Goal: Use online tool/utility

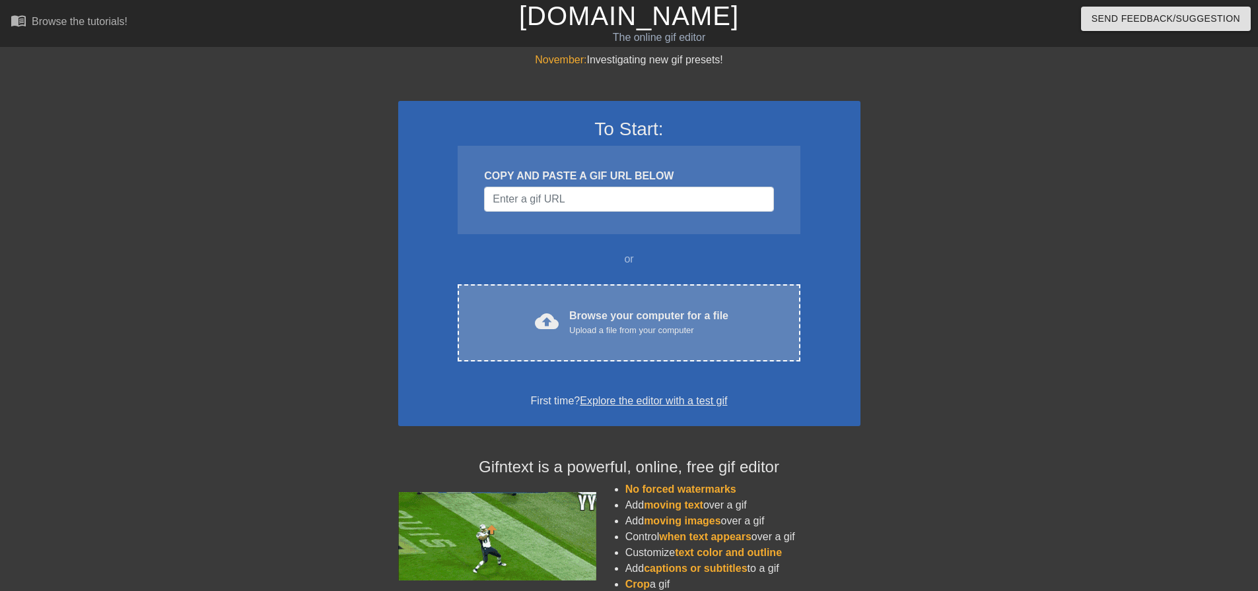
click at [599, 337] on div "cloud_upload Browse your computer for a file Upload a file from your computer" at bounding box center [628, 323] width 286 height 30
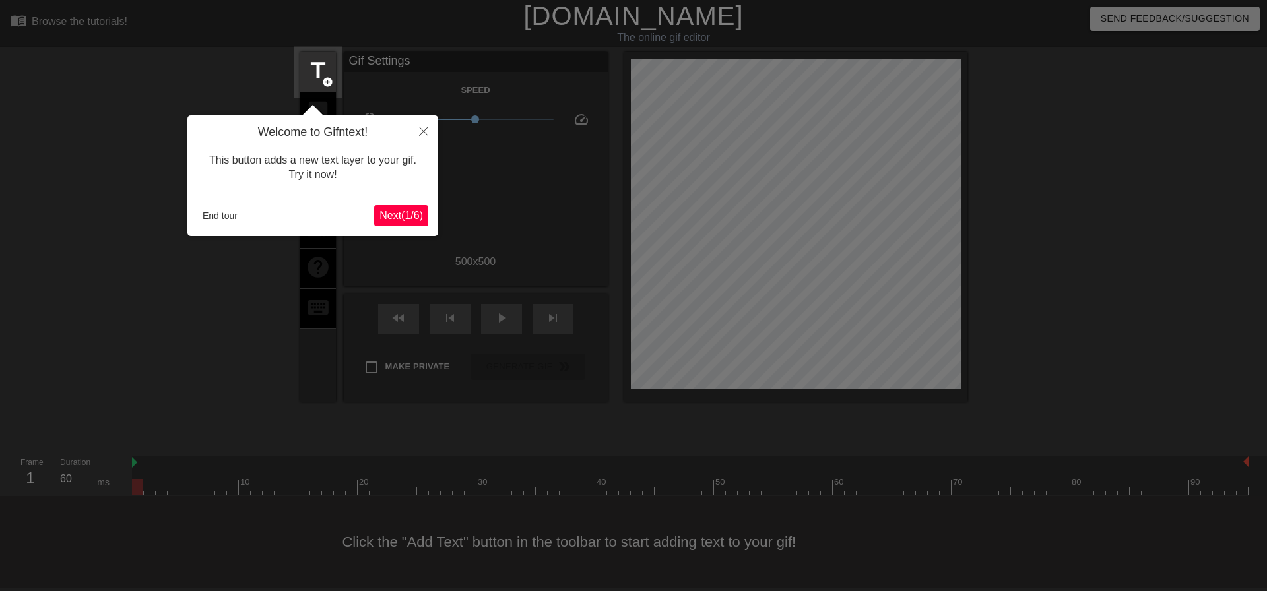
click at [403, 217] on span "Next ( 1 / 6 )" at bounding box center [402, 215] width 44 height 11
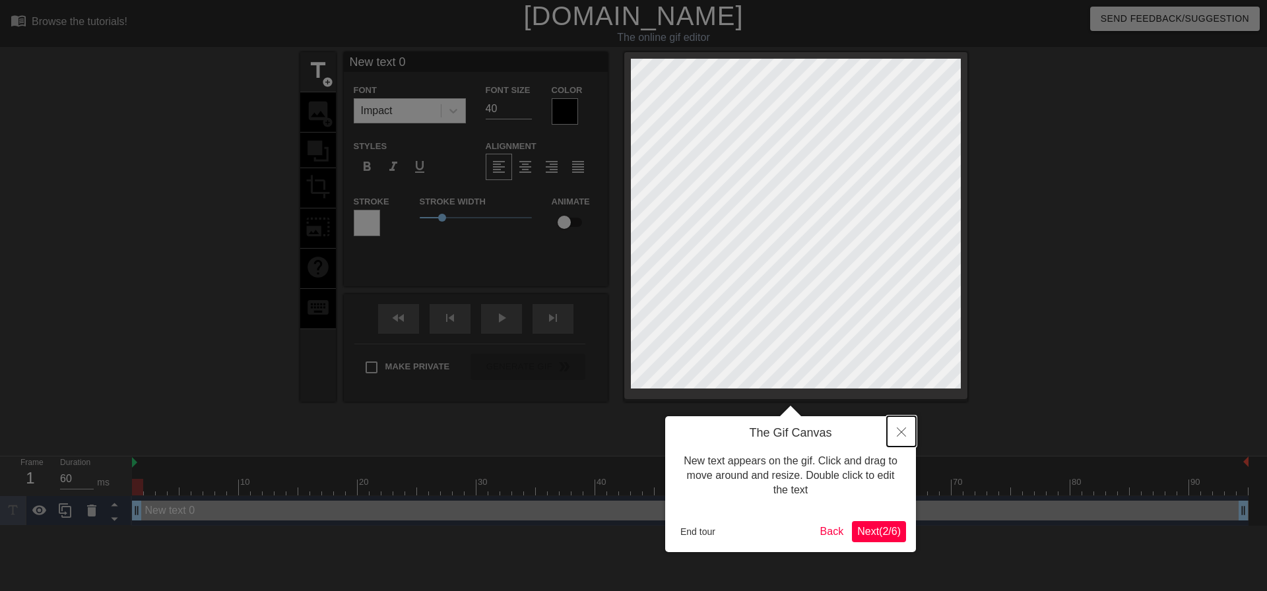
click at [899, 428] on button "Close" at bounding box center [901, 432] width 29 height 30
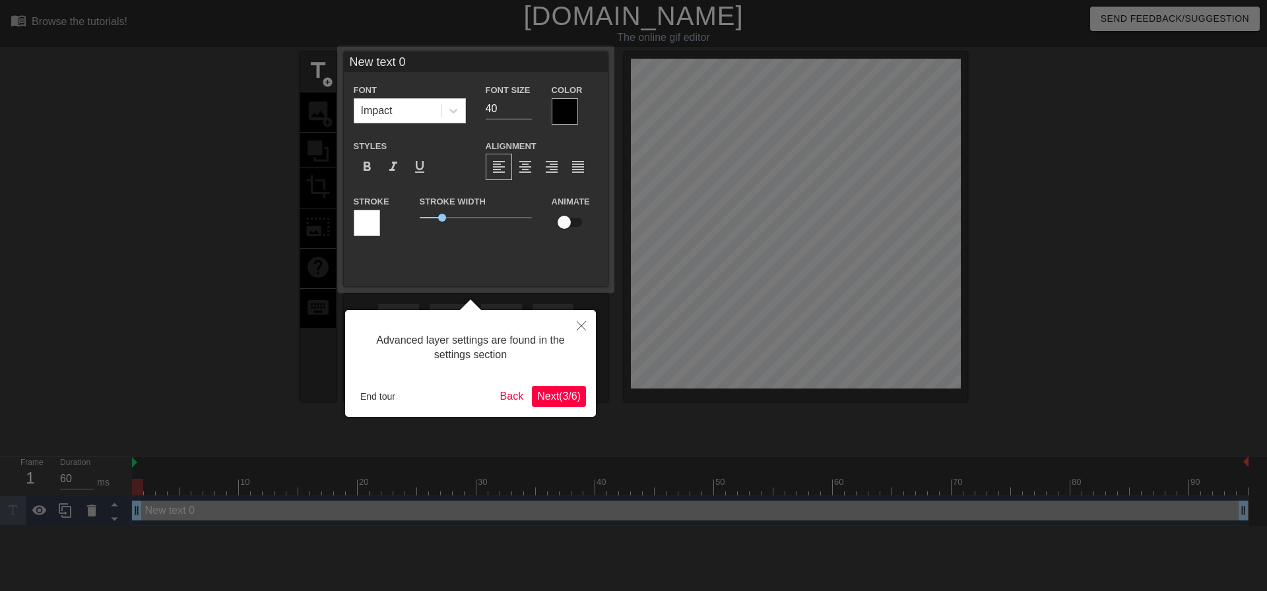
click at [560, 392] on span "Next ( 3 / 6 )" at bounding box center [559, 396] width 44 height 11
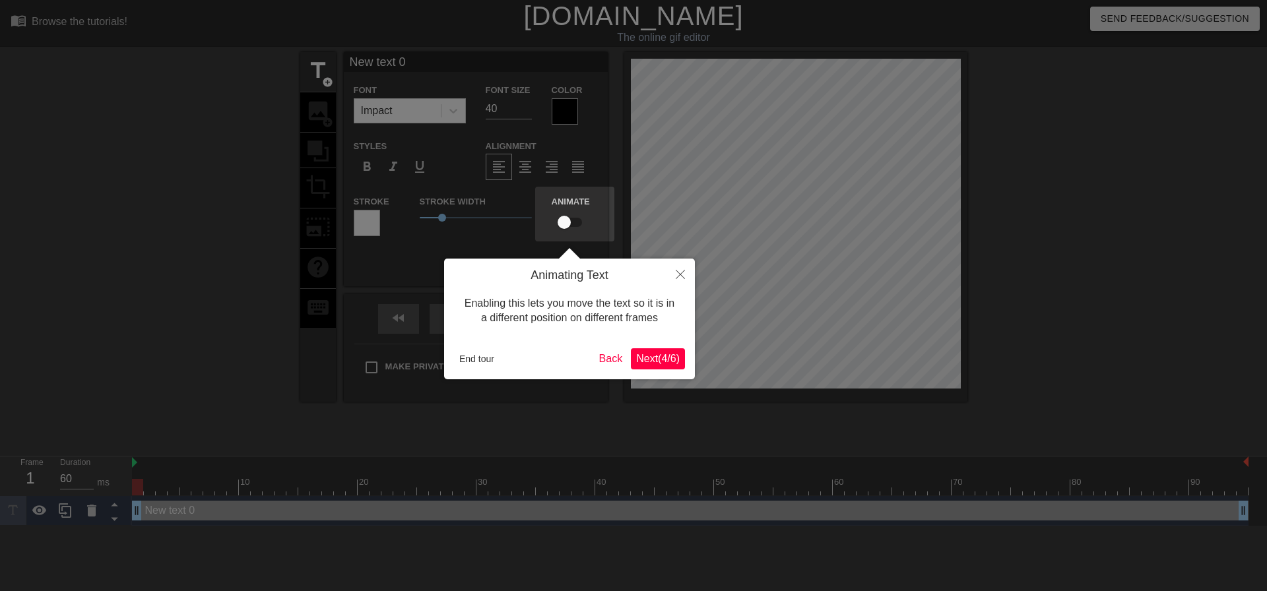
click at [668, 364] on span "Next ( 4 / 6 )" at bounding box center [658, 358] width 44 height 11
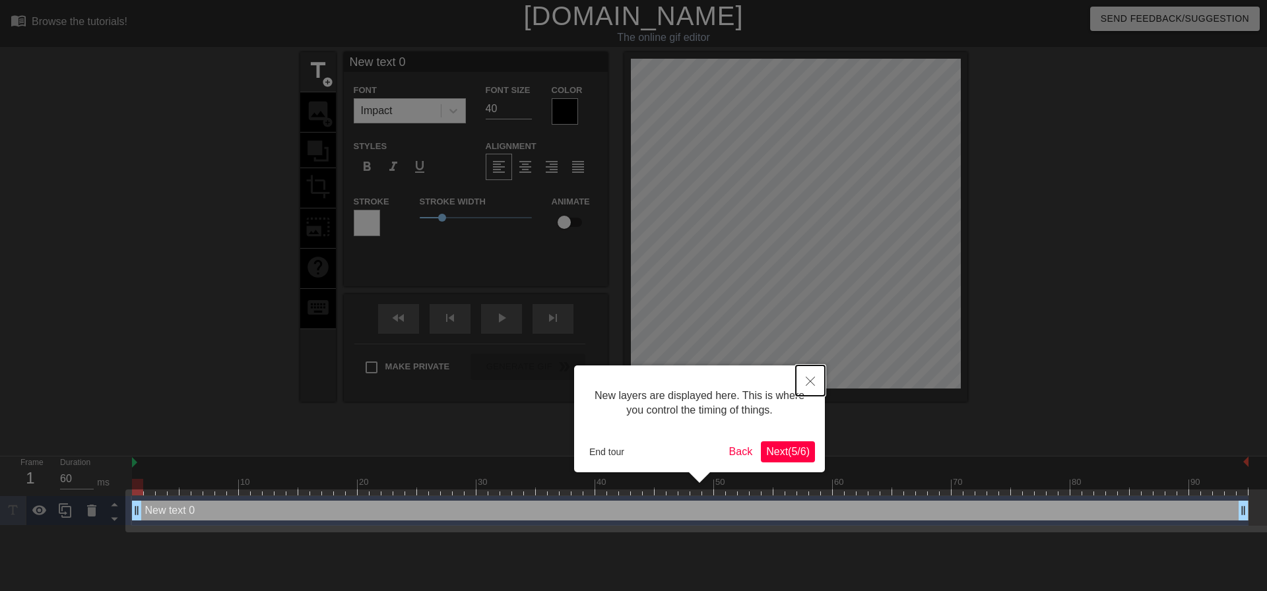
click at [808, 381] on icon "Close" at bounding box center [810, 381] width 9 height 9
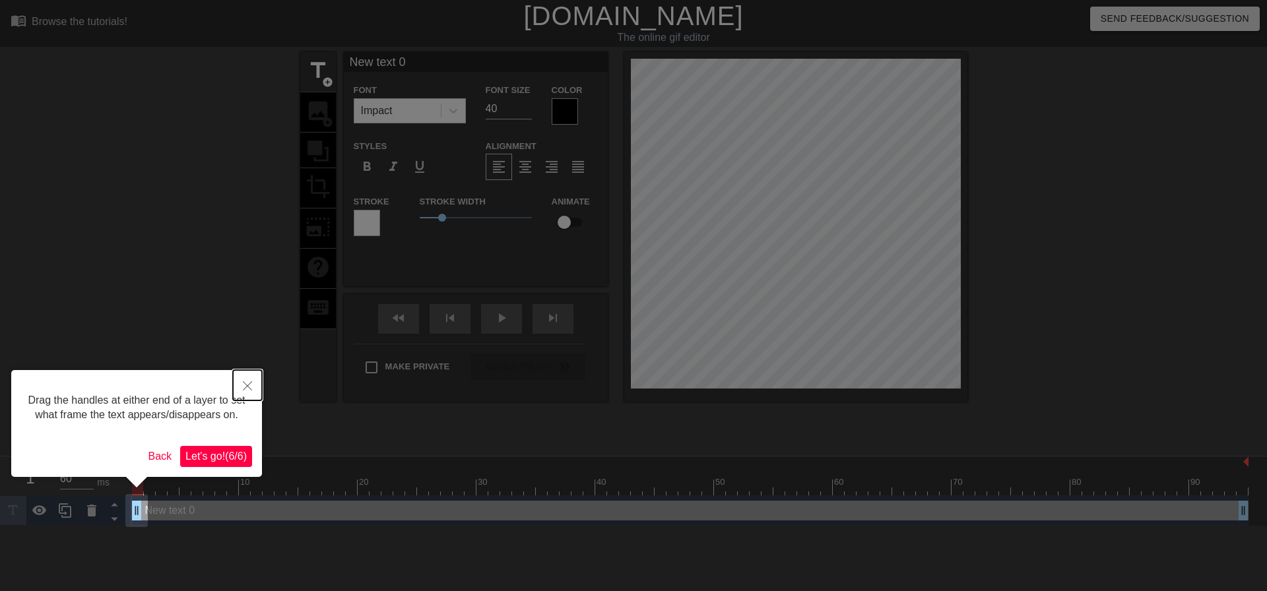
click at [252, 391] on button "Close" at bounding box center [247, 385] width 29 height 30
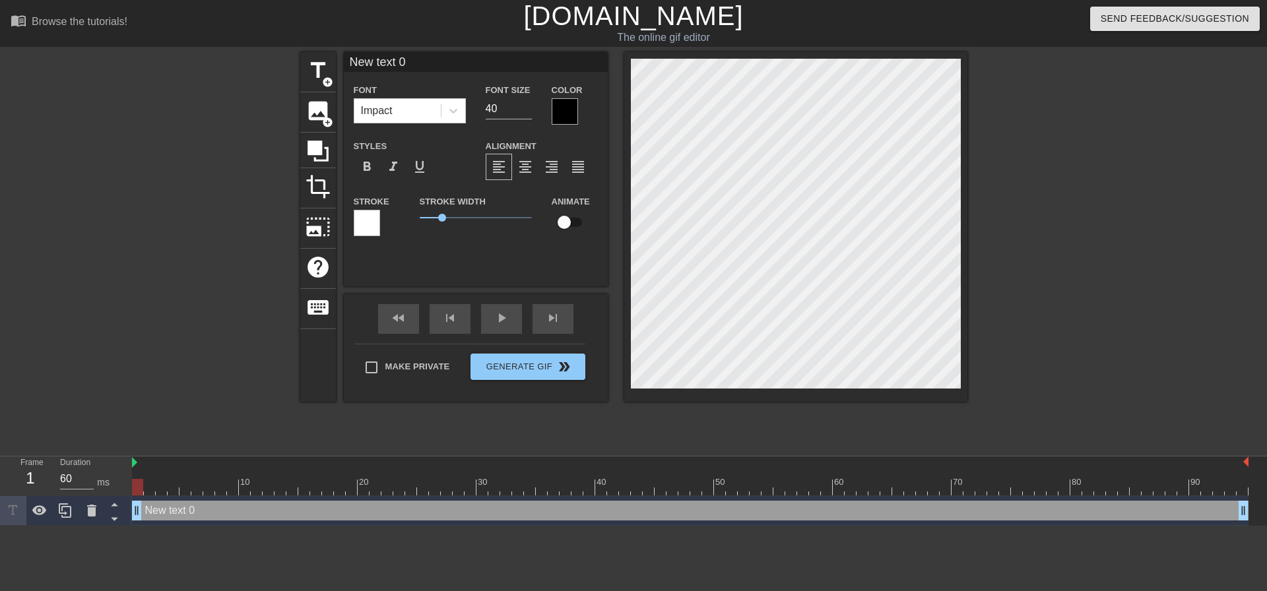
scroll to position [2, 3]
type input "S"
type textarea "S"
type input "SC"
type textarea "SC"
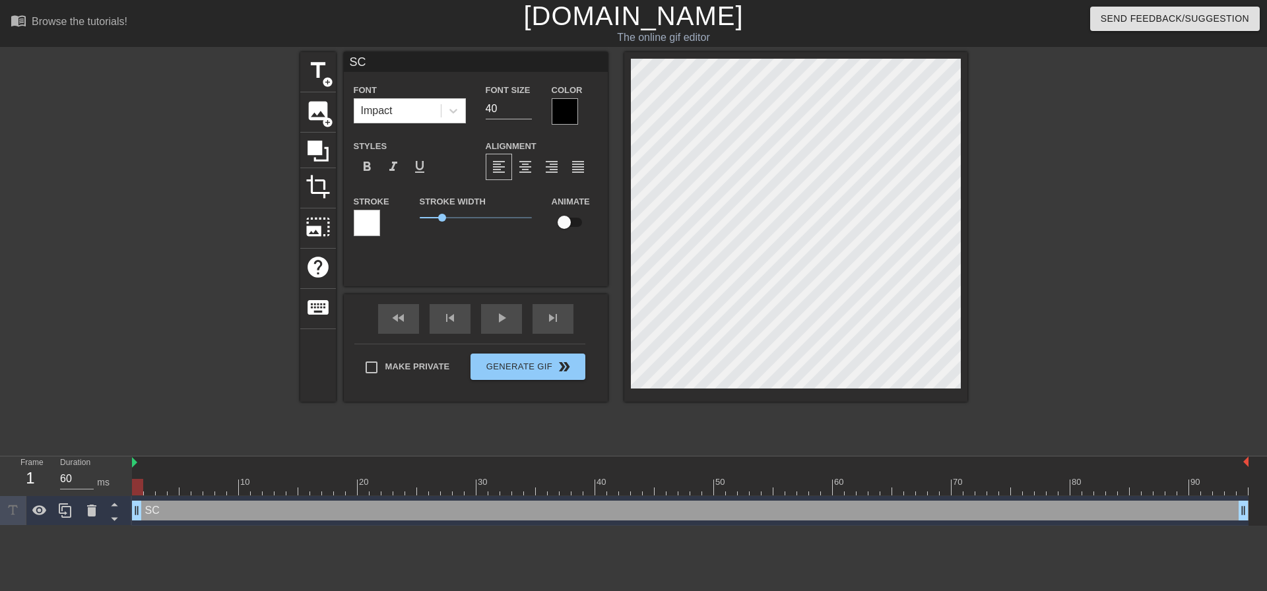
type input "SCA"
type textarea "SCA"
type input "SCAM"
type textarea "SCAM"
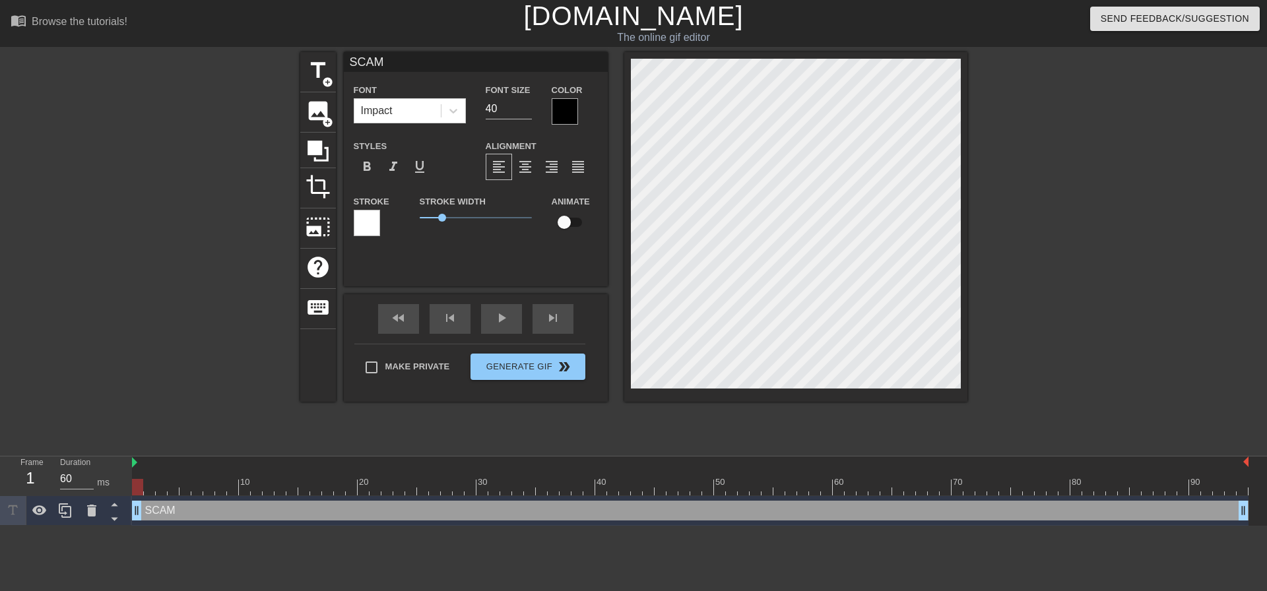
type input "SCAM!"
type textarea "SCAM!"
click at [567, 119] on div at bounding box center [565, 111] width 26 height 26
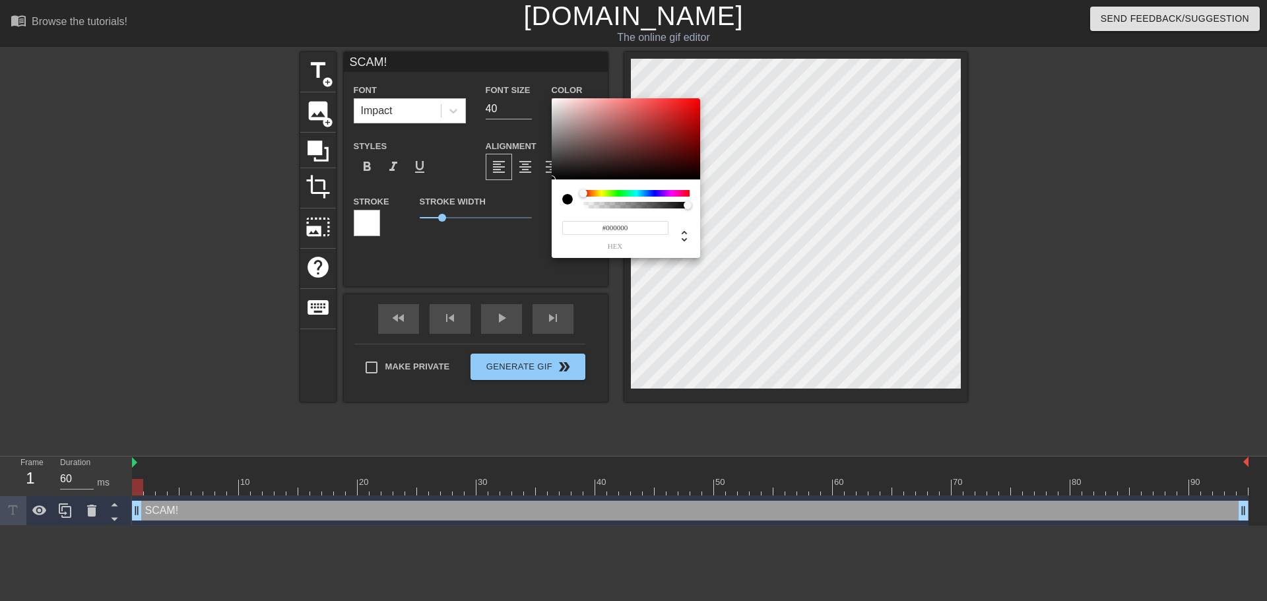
click at [569, 197] on div at bounding box center [567, 199] width 11 height 11
click at [585, 191] on div at bounding box center [585, 193] width 8 height 8
type input "#FFFFFF"
drag, startPoint x: 583, startPoint y: 154, endPoint x: 527, endPoint y: 59, distance: 110.9
click at [527, 59] on div "#FFFFFF hex" at bounding box center [633, 300] width 1267 height 601
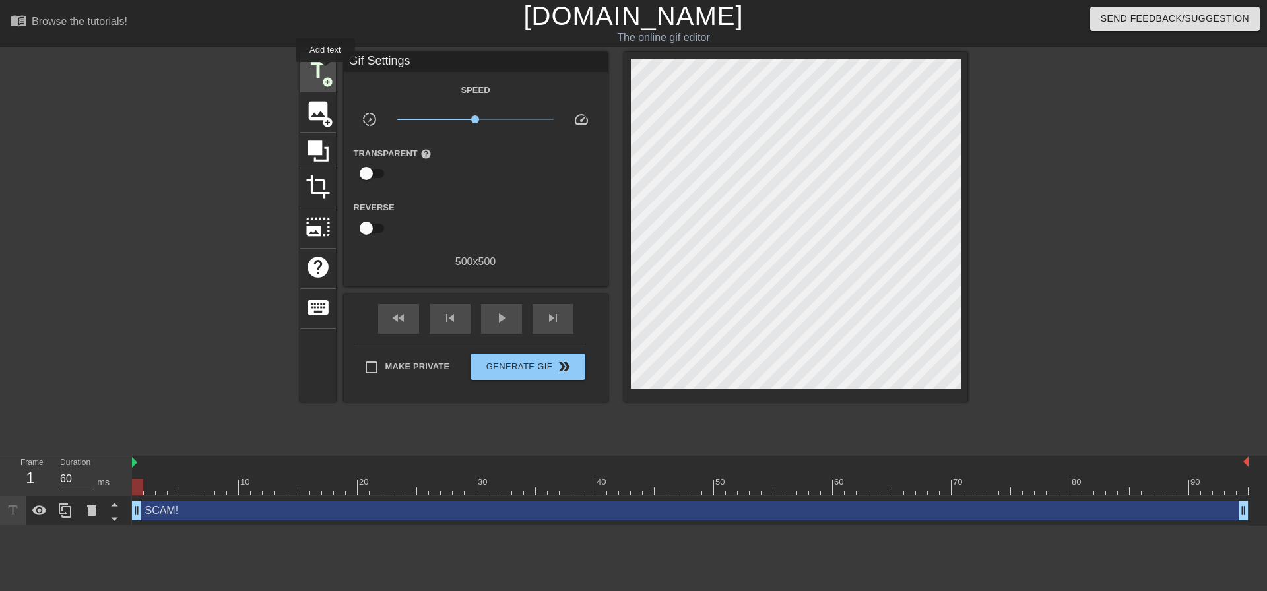
click at [318, 67] on span "title" at bounding box center [318, 70] width 25 height 25
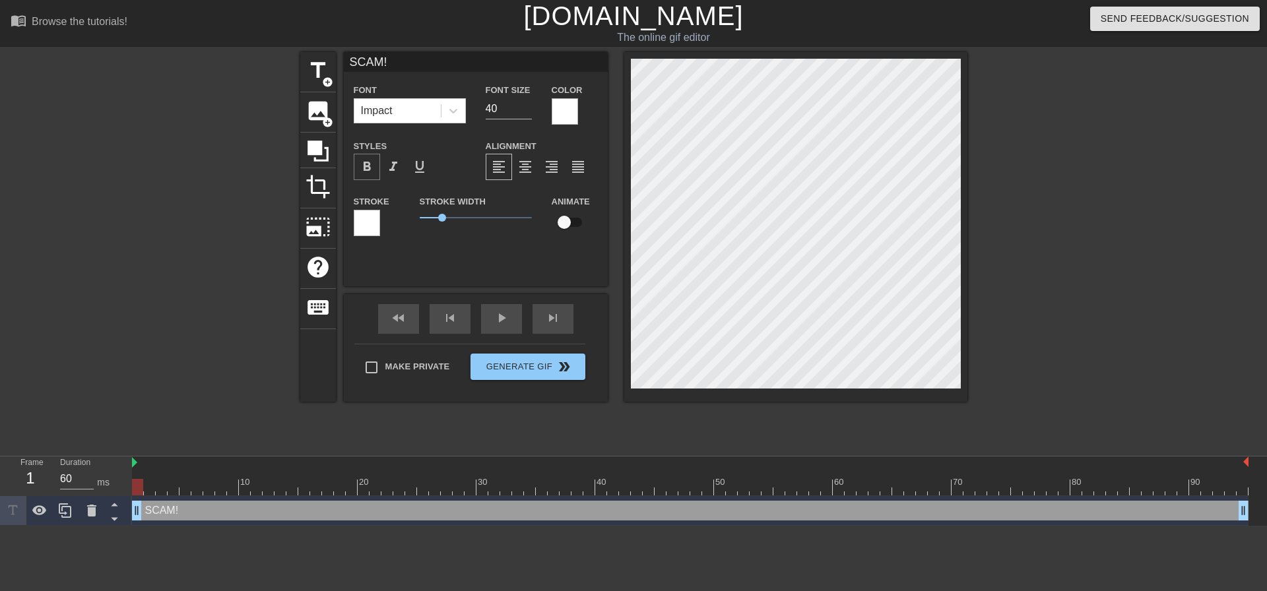
click at [367, 166] on span "format_bold" at bounding box center [367, 167] width 16 height 16
click at [570, 116] on div at bounding box center [565, 111] width 26 height 26
click at [450, 111] on icon at bounding box center [453, 110] width 13 height 13
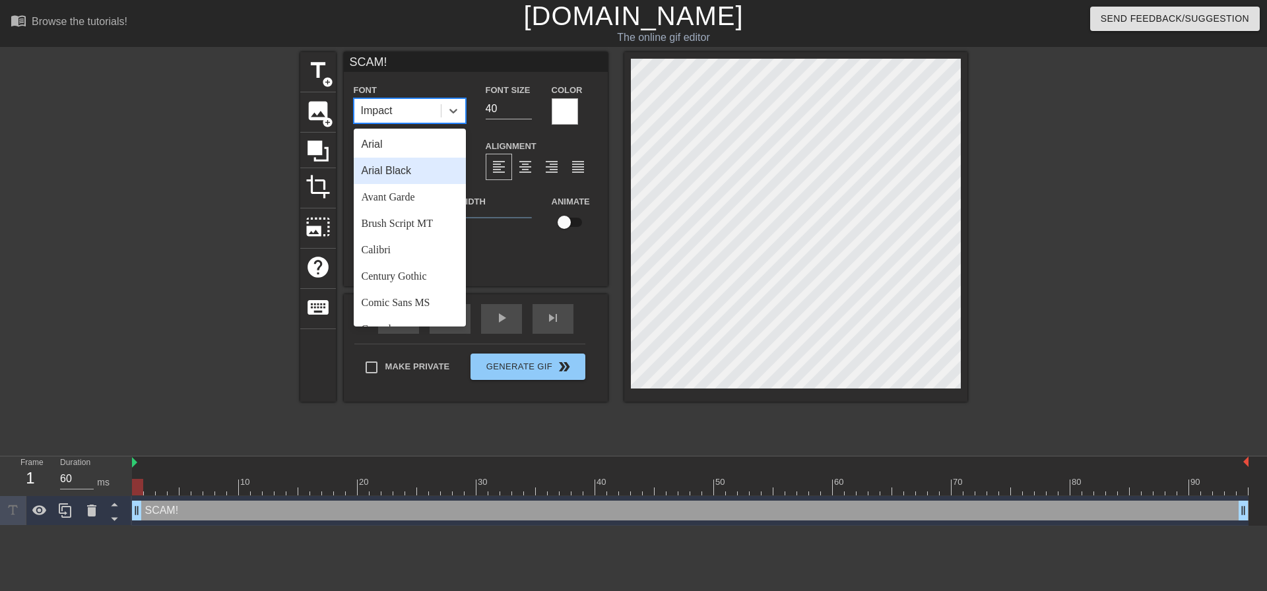
click at [417, 178] on div "Arial Black" at bounding box center [410, 171] width 112 height 26
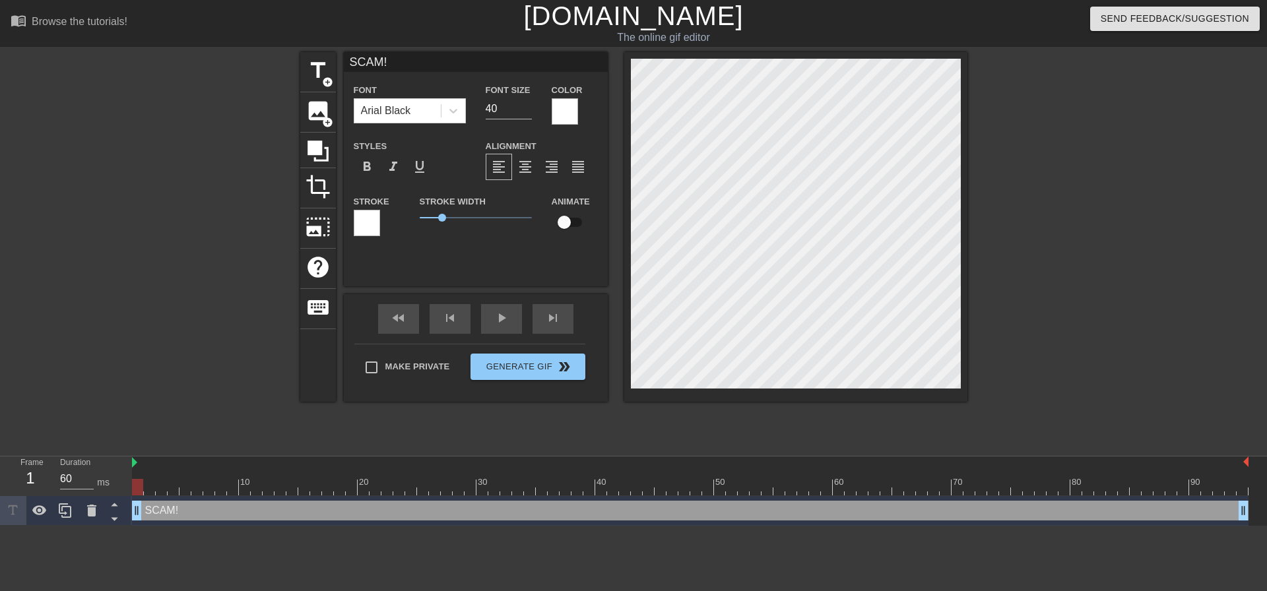
click at [622, 174] on div "title add_circle image add_circle crop photo_size_select_large help keyboard SC…" at bounding box center [633, 227] width 667 height 350
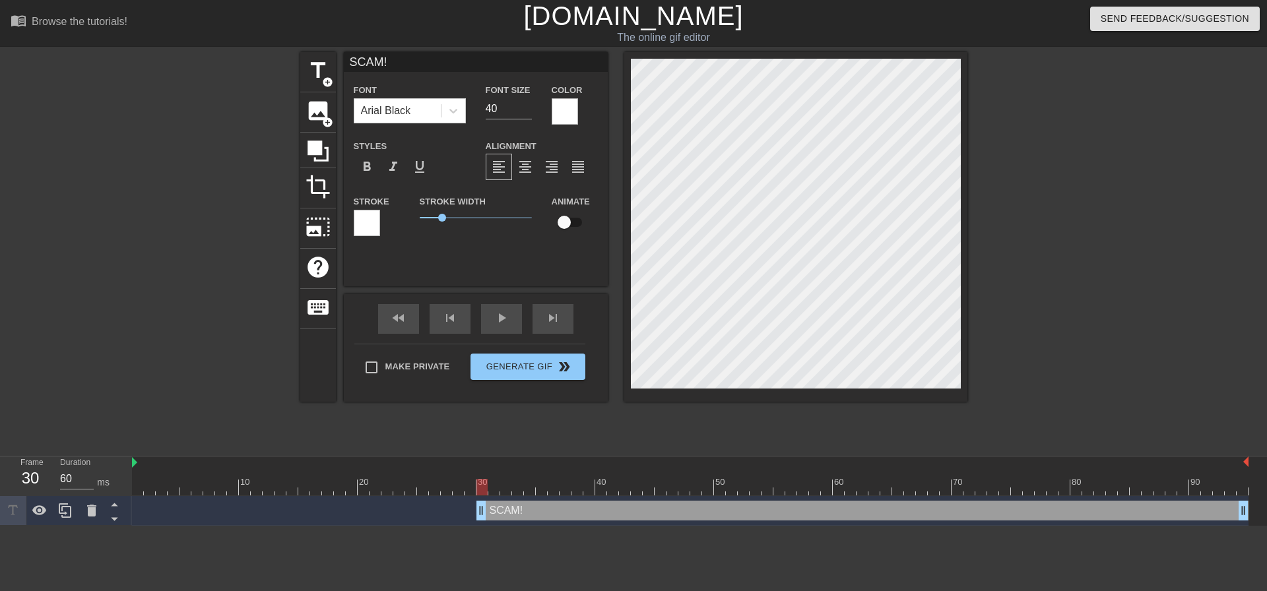
drag, startPoint x: 139, startPoint y: 510, endPoint x: 479, endPoint y: 500, distance: 340.8
click at [479, 500] on div "SCAM! drag_handle drag_handle" at bounding box center [690, 511] width 1117 height 30
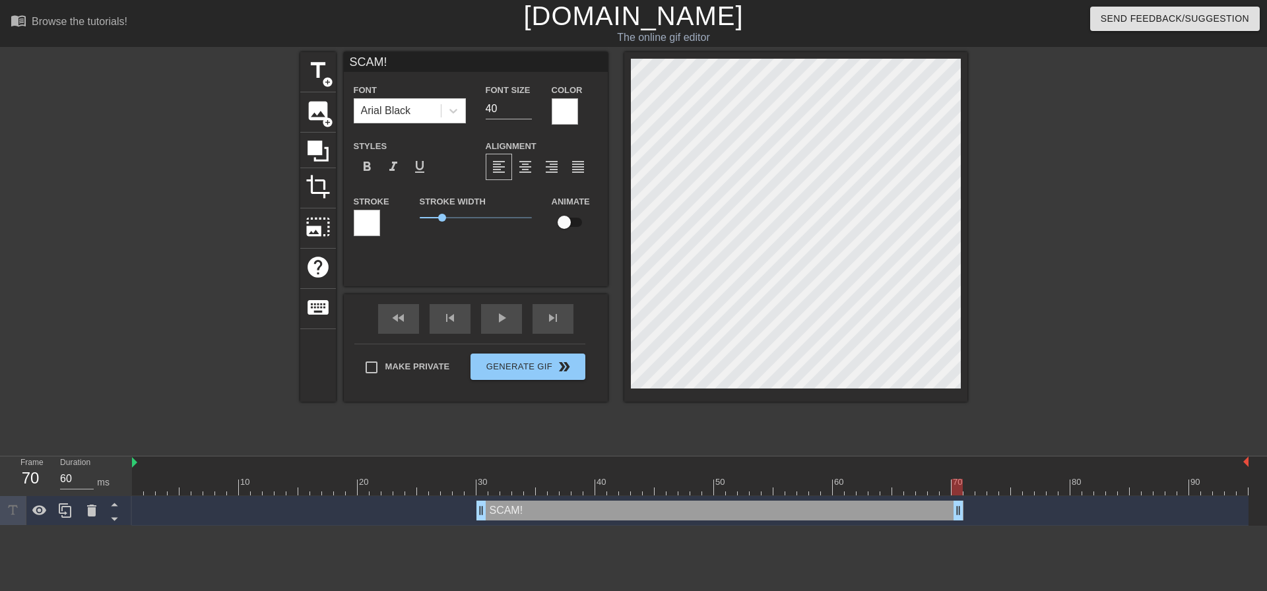
drag, startPoint x: 1245, startPoint y: 508, endPoint x: 958, endPoint y: 512, distance: 286.5
click at [494, 323] on span "play_arrow" at bounding box center [502, 318] width 16 height 16
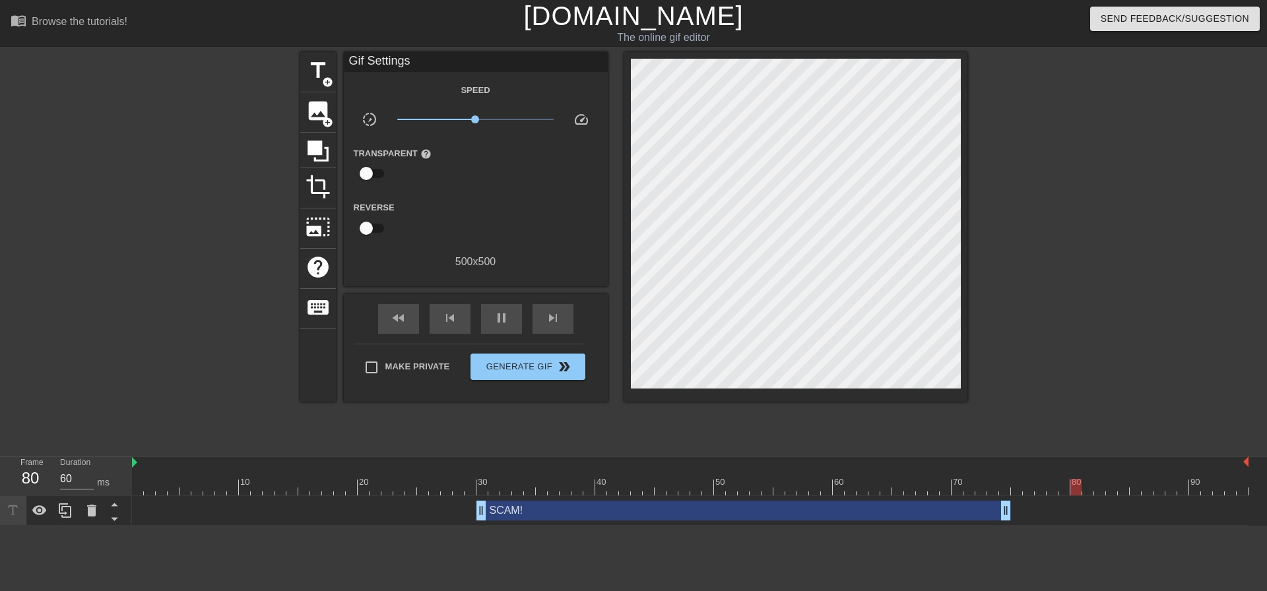
drag, startPoint x: 958, startPoint y: 510, endPoint x: 1001, endPoint y: 512, distance: 42.9
drag, startPoint x: 1003, startPoint y: 510, endPoint x: 881, endPoint y: 509, distance: 122.1
click at [500, 329] on div "pause" at bounding box center [501, 319] width 41 height 30
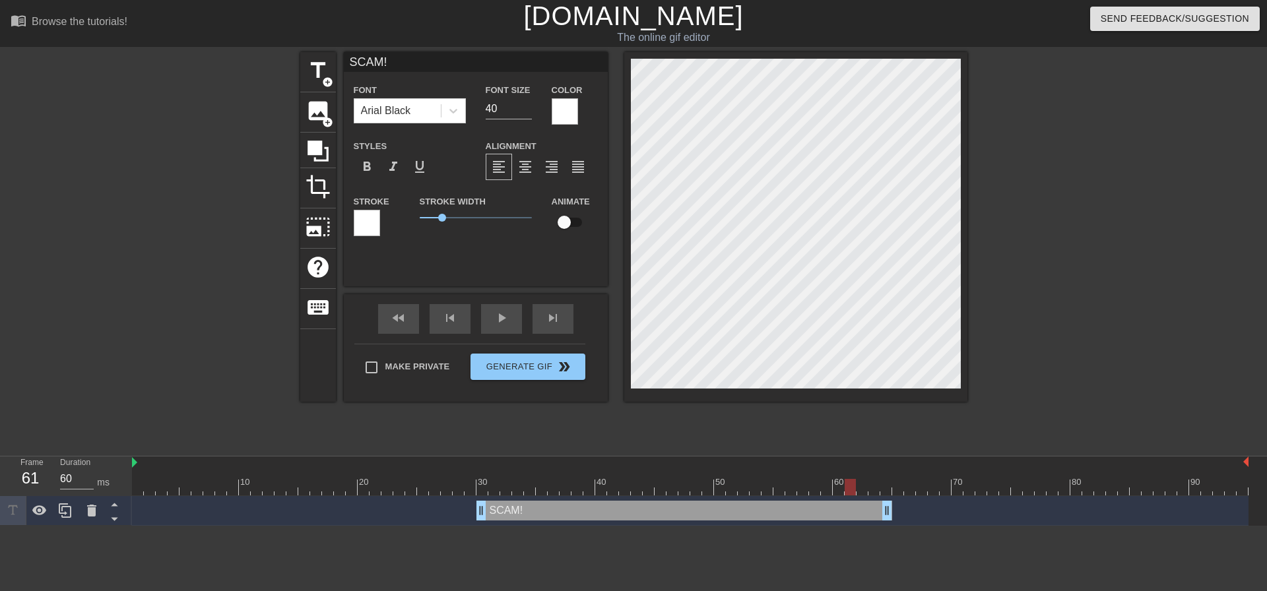
click at [374, 219] on div at bounding box center [367, 223] width 26 height 26
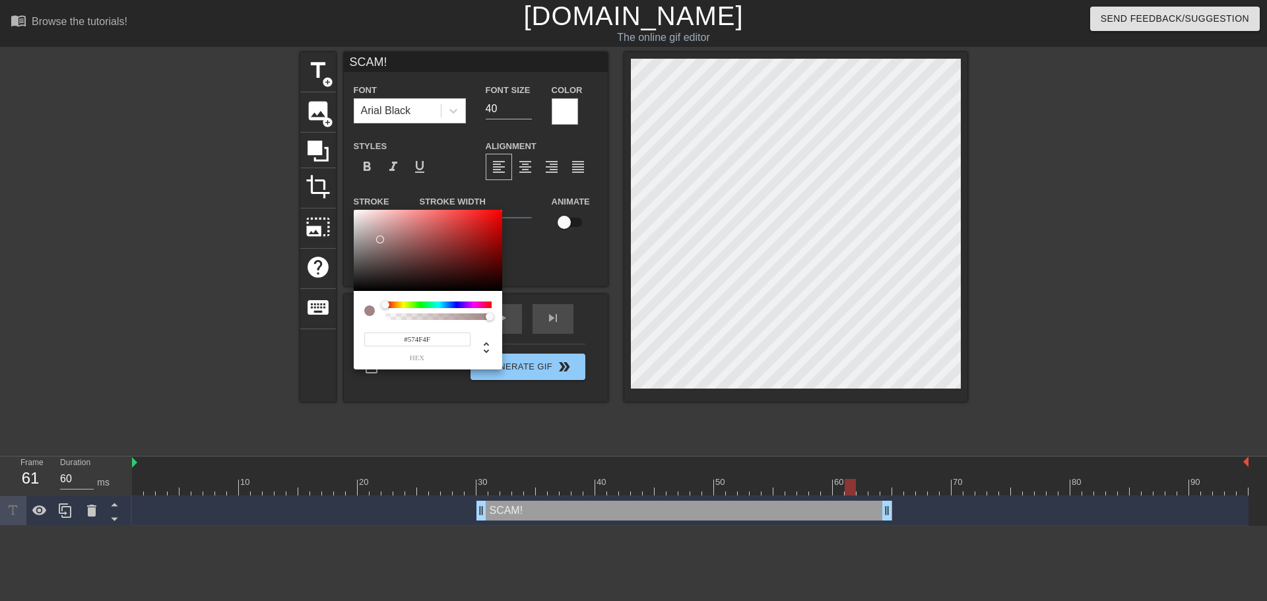
type input "#000000"
drag, startPoint x: 380, startPoint y: 240, endPoint x: 284, endPoint y: 374, distance: 165.6
click at [284, 374] on div "#000000 hex" at bounding box center [633, 300] width 1267 height 601
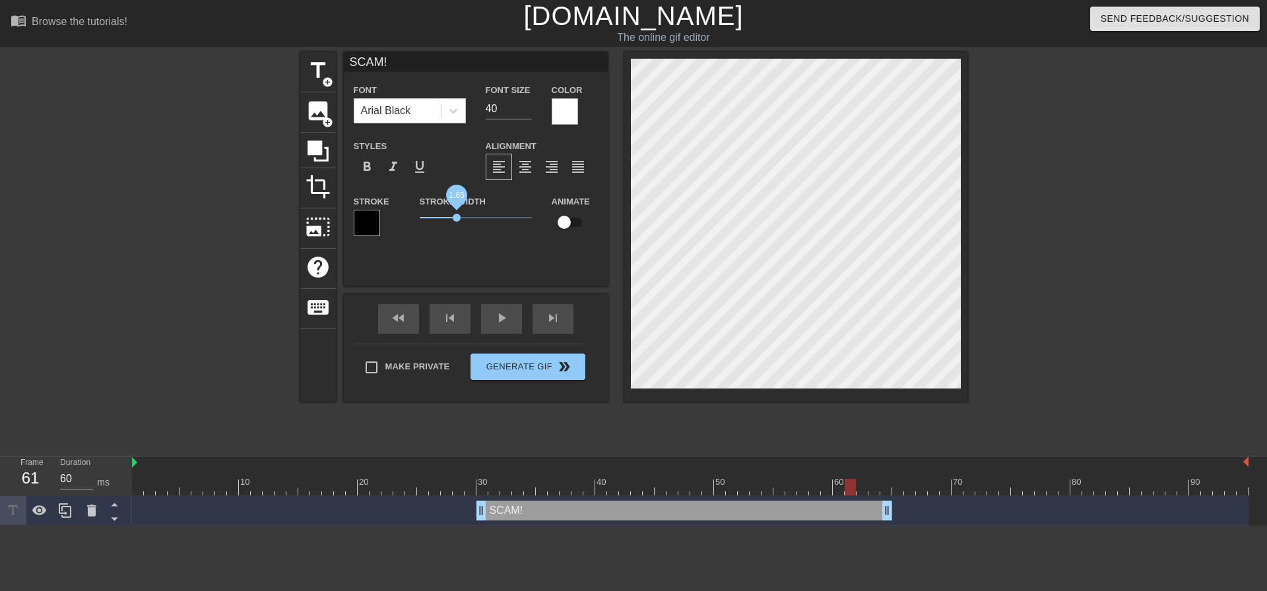
drag, startPoint x: 445, startPoint y: 217, endPoint x: 457, endPoint y: 218, distance: 12.0
click at [457, 218] on span "1.65" at bounding box center [457, 218] width 8 height 8
click at [571, 230] on input "checkbox" at bounding box center [564, 222] width 75 height 25
click at [571, 230] on input "checkbox" at bounding box center [576, 222] width 75 height 25
click at [571, 230] on input "checkbox" at bounding box center [564, 222] width 75 height 25
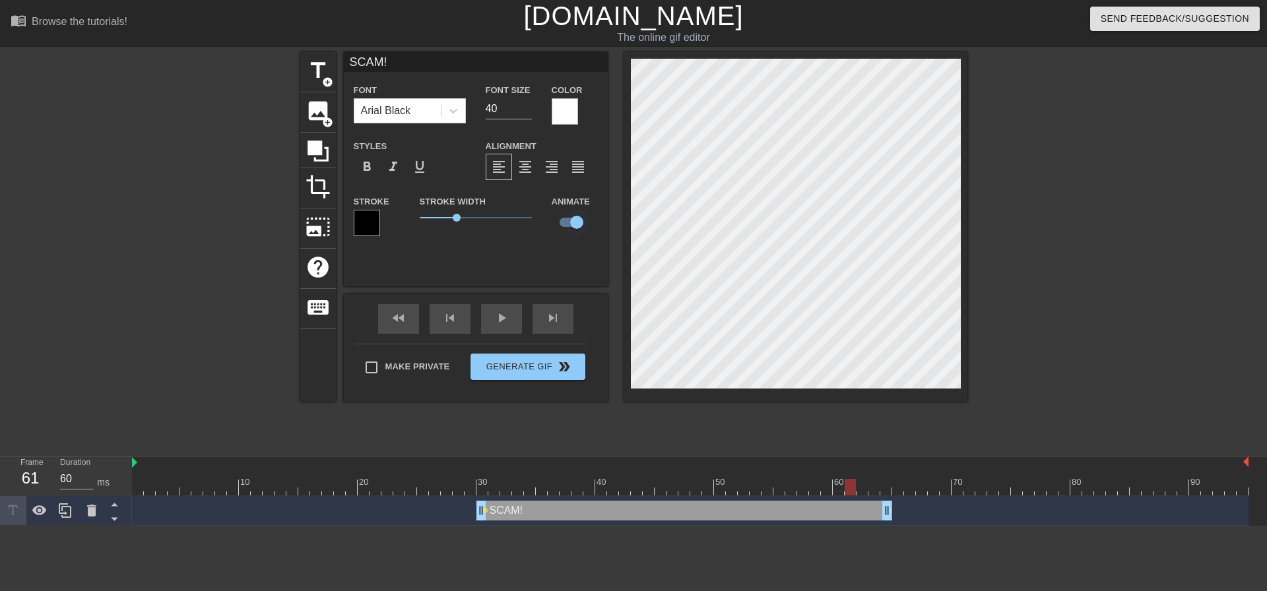
click at [570, 230] on input "checkbox" at bounding box center [576, 222] width 75 height 25
checkbox input "false"
click at [528, 166] on span "format_align_center" at bounding box center [526, 167] width 16 height 16
click at [1005, 225] on div at bounding box center [1083, 250] width 198 height 396
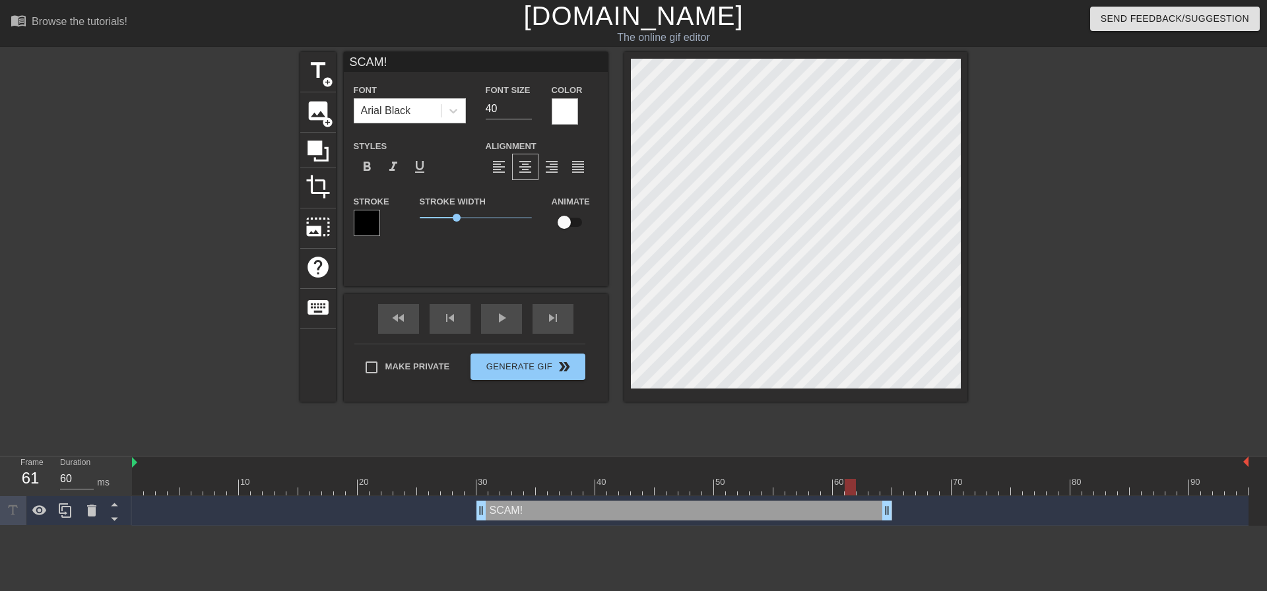
click at [1081, 149] on div at bounding box center [1083, 250] width 198 height 396
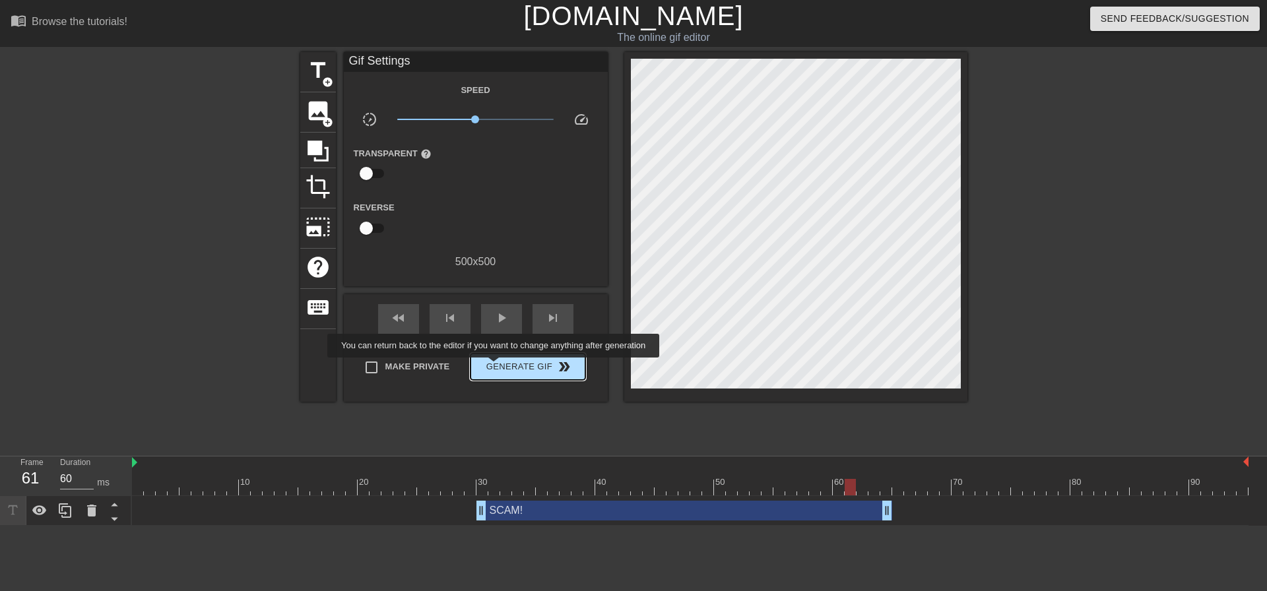
click at [495, 367] on span "Generate Gif double_arrow" at bounding box center [528, 367] width 104 height 16
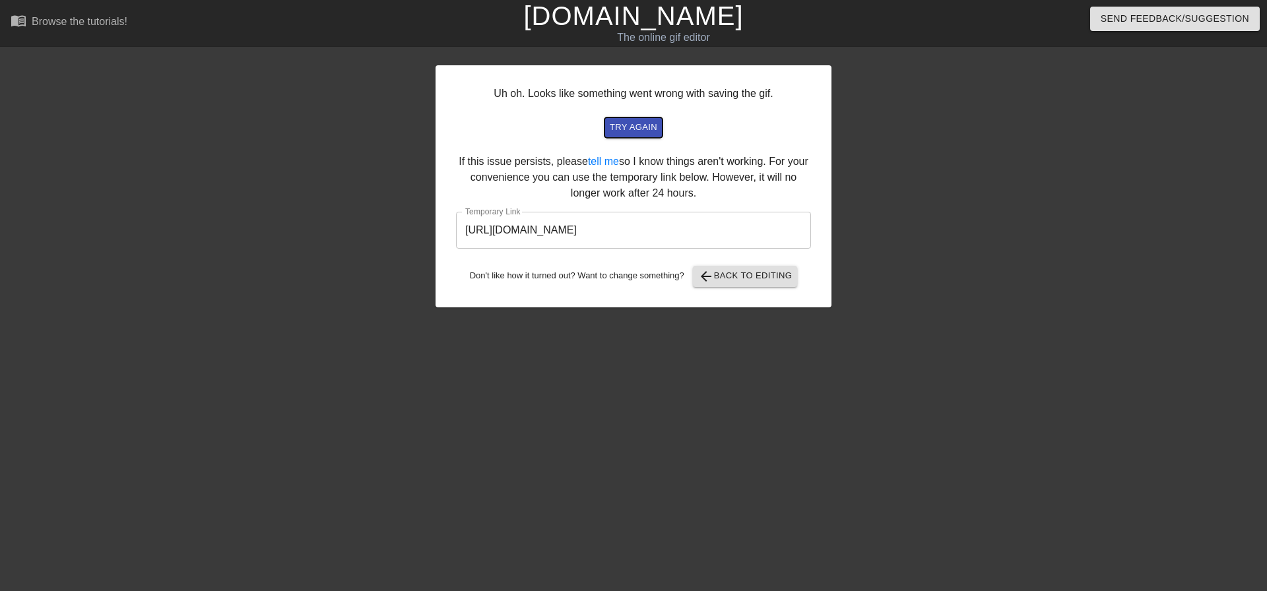
click at [632, 132] on span "try again" at bounding box center [634, 127] width 48 height 15
click at [747, 232] on input "[URL][DOMAIN_NAME]" at bounding box center [633, 230] width 355 height 37
drag, startPoint x: 733, startPoint y: 225, endPoint x: 429, endPoint y: 234, distance: 303.8
click at [429, 234] on div "Uh oh. Looks like something went wrong with saving the gif. try again If this i…" at bounding box center [633, 250] width 1267 height 396
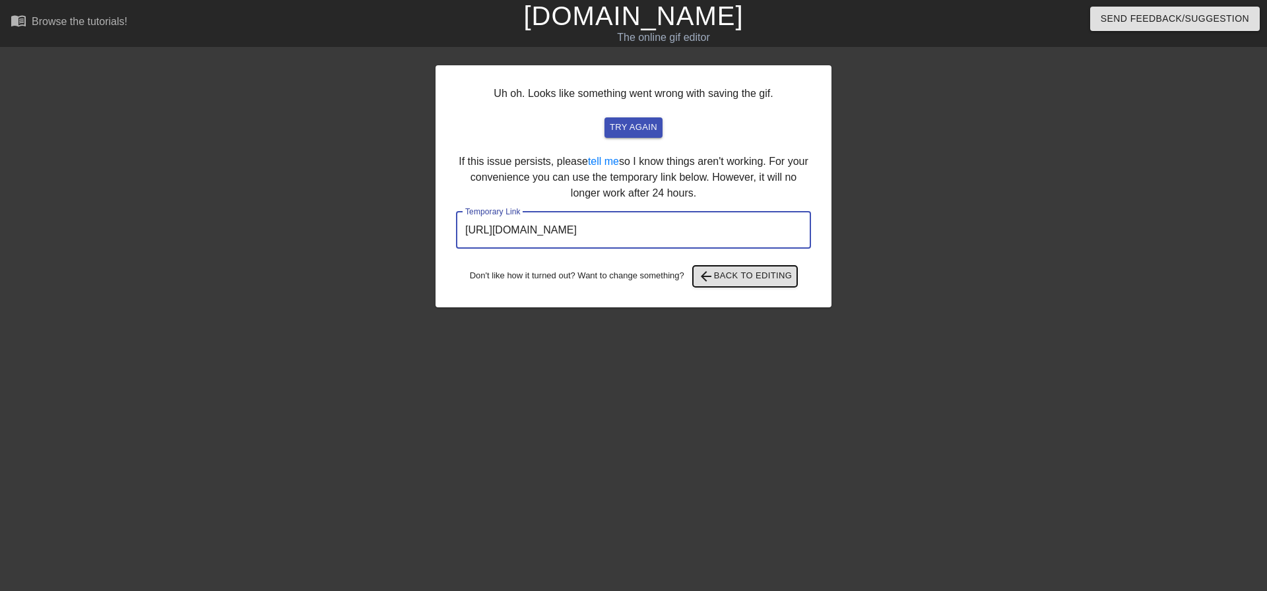
click at [729, 284] on span "arrow_back Back to Editing" at bounding box center [745, 277] width 94 height 16
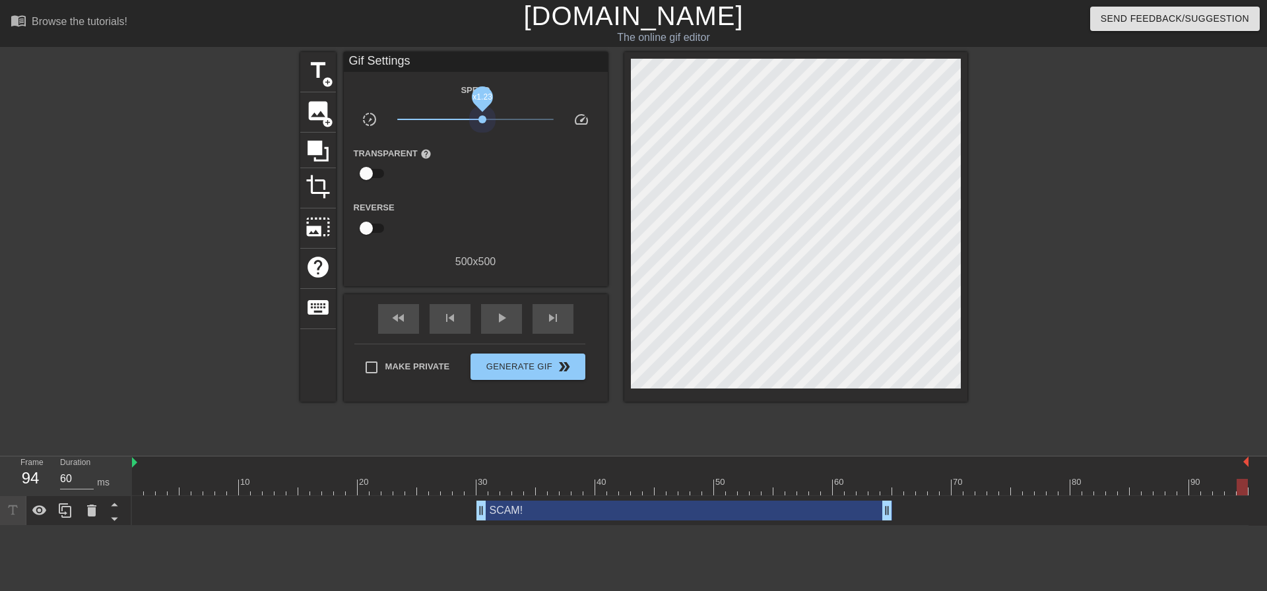
drag, startPoint x: 475, startPoint y: 123, endPoint x: 483, endPoint y: 124, distance: 8.0
click at [483, 124] on span "x1.23" at bounding box center [475, 120] width 156 height 16
click at [547, 360] on span "Generate Gif double_arrow" at bounding box center [528, 367] width 104 height 16
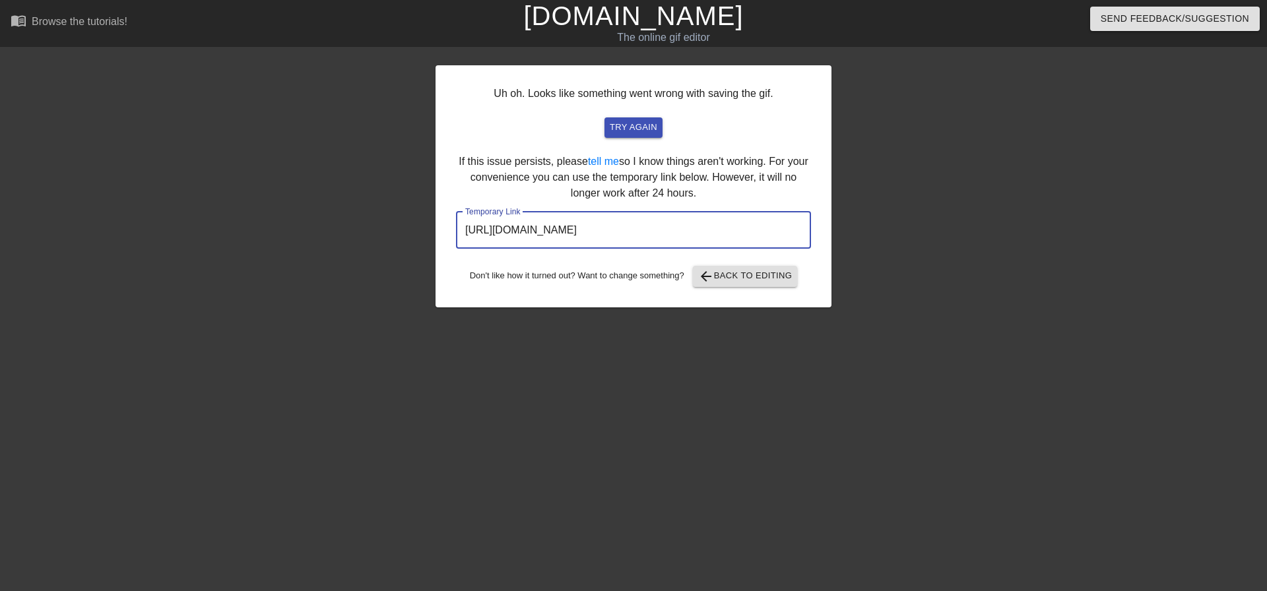
drag, startPoint x: 737, startPoint y: 234, endPoint x: 455, endPoint y: 244, distance: 282.0
click at [455, 244] on div "Uh oh. Looks like something went wrong with saving the gif. try again If this i…" at bounding box center [634, 186] width 396 height 242
